Goal: Find specific page/section: Find specific page/section

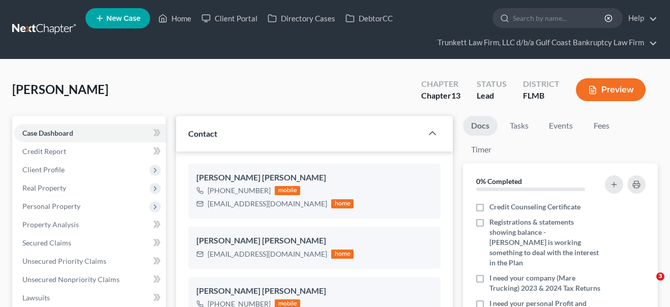
select select "0"
click at [180, 17] on link "Home" at bounding box center [174, 18] width 43 height 18
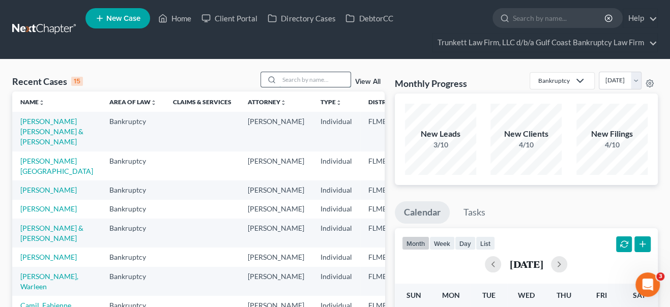
click at [303, 78] on input "search" at bounding box center [314, 79] width 71 height 15
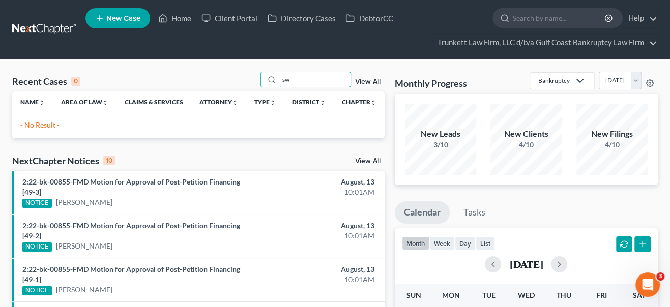
type input "s"
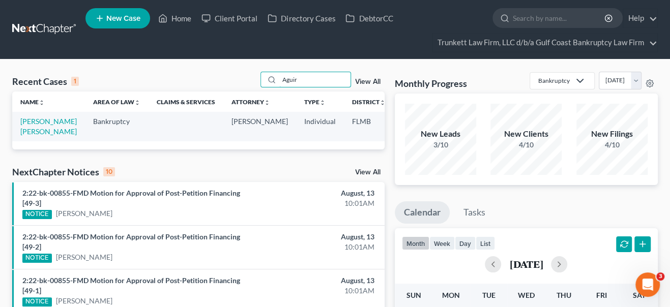
type input "Aguir"
click at [31, 126] on td "[PERSON_NAME] [PERSON_NAME]" at bounding box center [48, 126] width 73 height 29
click at [34, 122] on link "[PERSON_NAME] [PERSON_NAME]" at bounding box center [48, 126] width 56 height 19
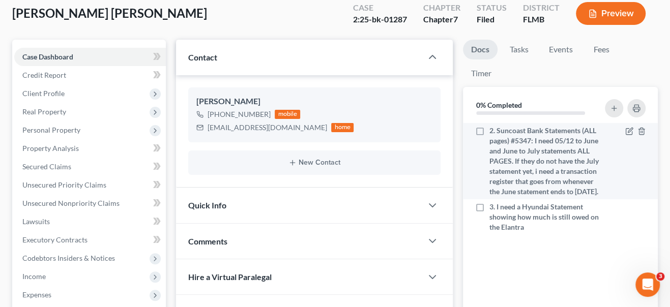
scroll to position [93, 0]
